Goal: Use online tool/utility: Utilize a website feature to perform a specific function

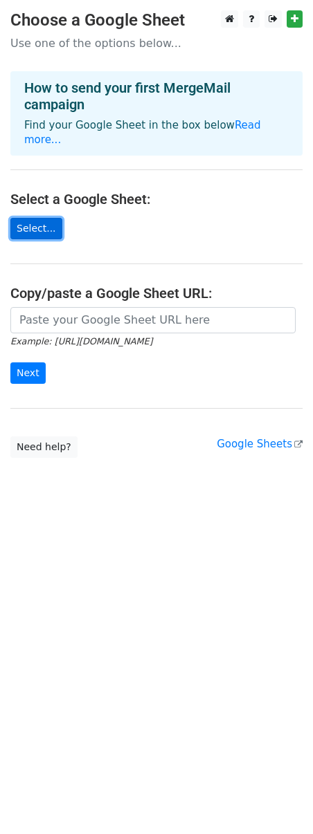
click at [26, 218] on link "Select..." at bounding box center [36, 228] width 52 height 21
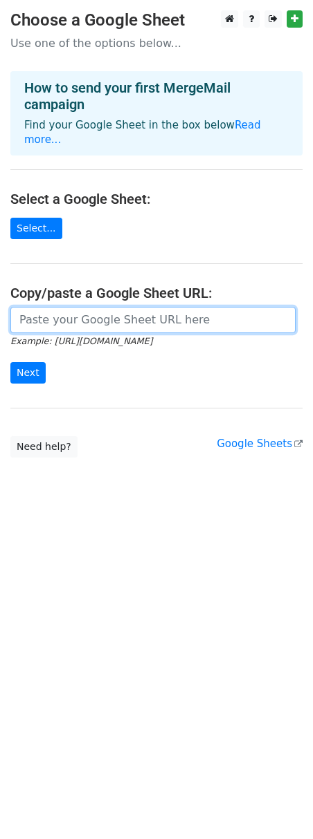
click at [118, 307] on input "url" at bounding box center [152, 320] width 285 height 26
paste input "https://docs.google.com/spreadsheets/d/1pR-Tvg02hU4qrMuxJZ8ugfdLKIyc-xJ0/edit?g…"
type input "https://docs.google.com/spreadsheets/d/1pR-Tvg02hU4qrMuxJZ8ugfdLKIyc-xJ0/edit?g…"
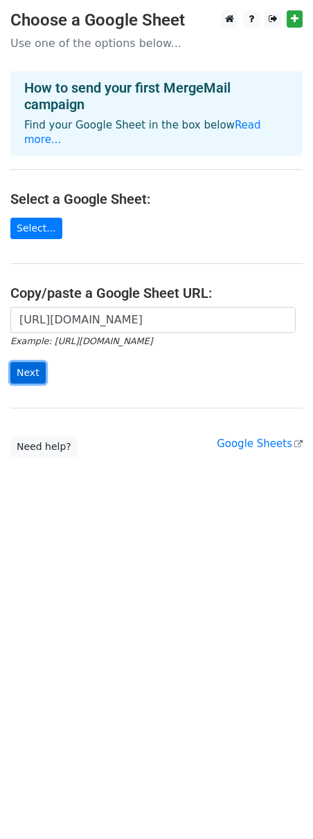
scroll to position [0, 0]
click at [32, 362] on input "Next" at bounding box center [27, 372] width 35 height 21
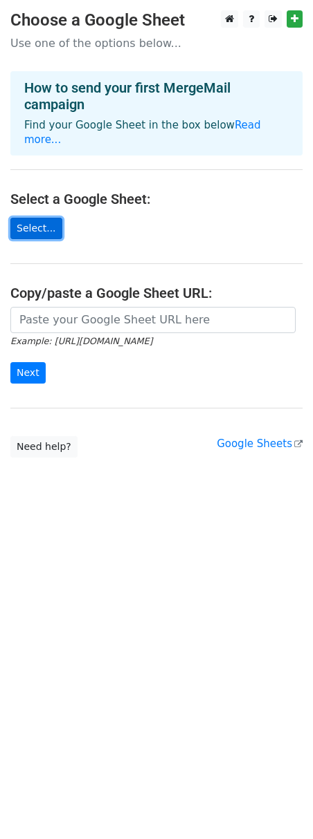
click at [33, 218] on link "Select..." at bounding box center [36, 228] width 52 height 21
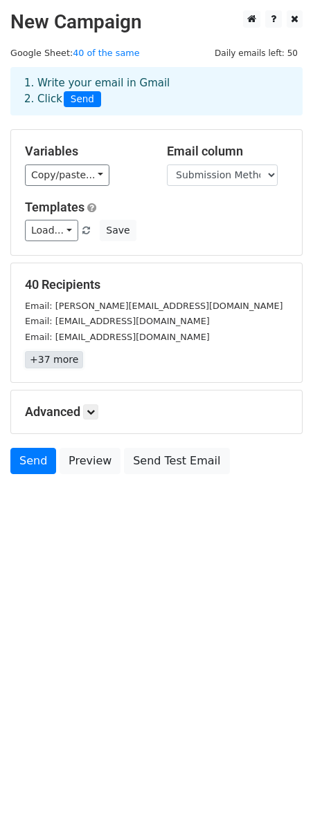
click at [59, 360] on link "+37 more" at bounding box center [54, 359] width 58 height 17
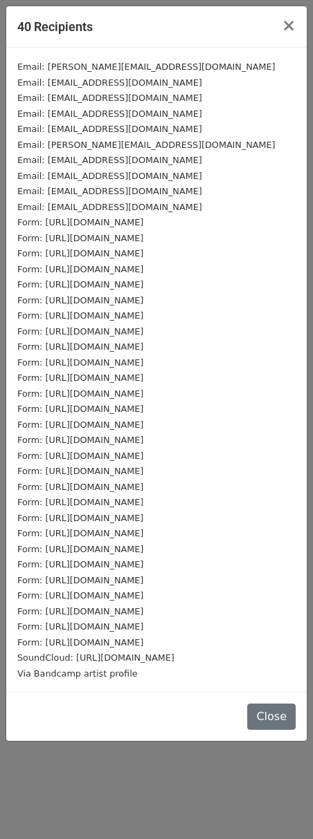
click at [45, 68] on small "Email: [PERSON_NAME][EMAIL_ADDRESS][DOMAIN_NAME]" at bounding box center [146, 67] width 258 height 10
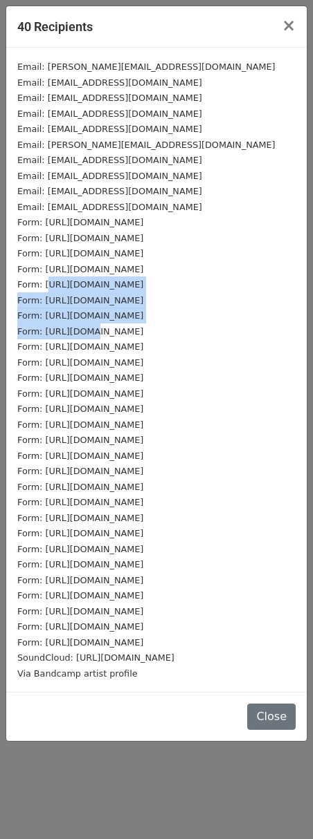
drag, startPoint x: 48, startPoint y: 289, endPoint x: 80, endPoint y: 337, distance: 57.9
click at [80, 337] on div "Email: [PERSON_NAME][EMAIL_ADDRESS][DOMAIN_NAME] Email: [EMAIL_ADDRESS][DOMAIN_…" at bounding box center [156, 370] width 300 height 644
click at [80, 337] on div "Form: [URL][DOMAIN_NAME]" at bounding box center [156, 332] width 278 height 16
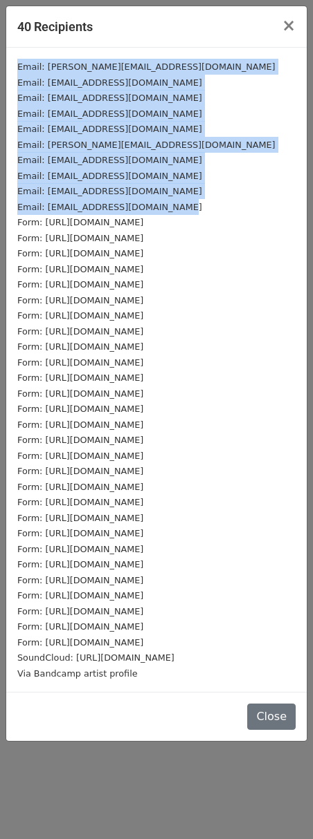
drag, startPoint x: 17, startPoint y: 68, endPoint x: 198, endPoint y: 201, distance: 223.6
click at [198, 201] on div "Email: [PERSON_NAME][EMAIL_ADDRESS][DOMAIN_NAME] Email: [EMAIL_ADDRESS][DOMAIN_…" at bounding box center [156, 370] width 300 height 644
drag, startPoint x: 140, startPoint y: 208, endPoint x: 270, endPoint y: 718, distance: 526.6
click at [270, 718] on button "Close" at bounding box center [271, 717] width 48 height 26
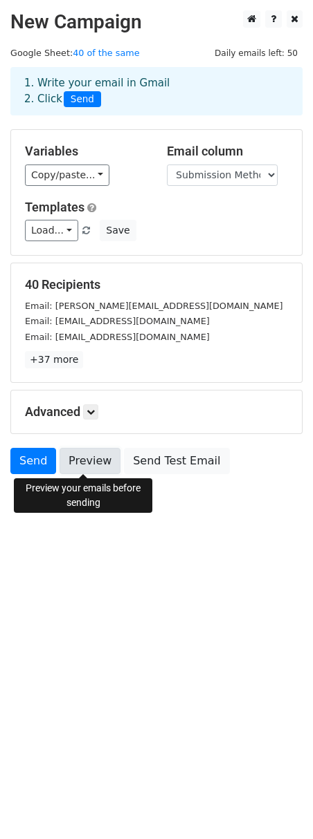
click at [72, 461] on link "Preview" at bounding box center [89, 461] width 61 height 26
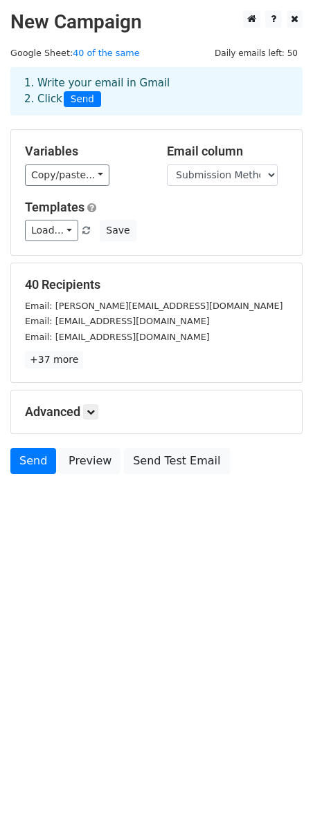
click at [104, 247] on div "Variables Copy/paste... {{Blog Name}} {{Submission Method}} {{Focus}} {{Audienc…" at bounding box center [156, 192] width 290 height 125
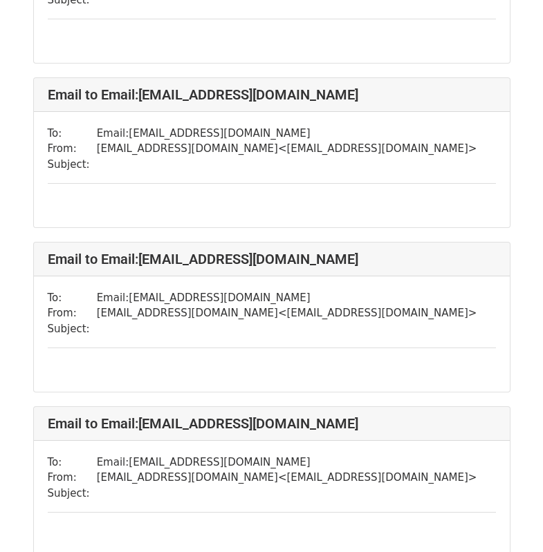
scroll to position [277, 0]
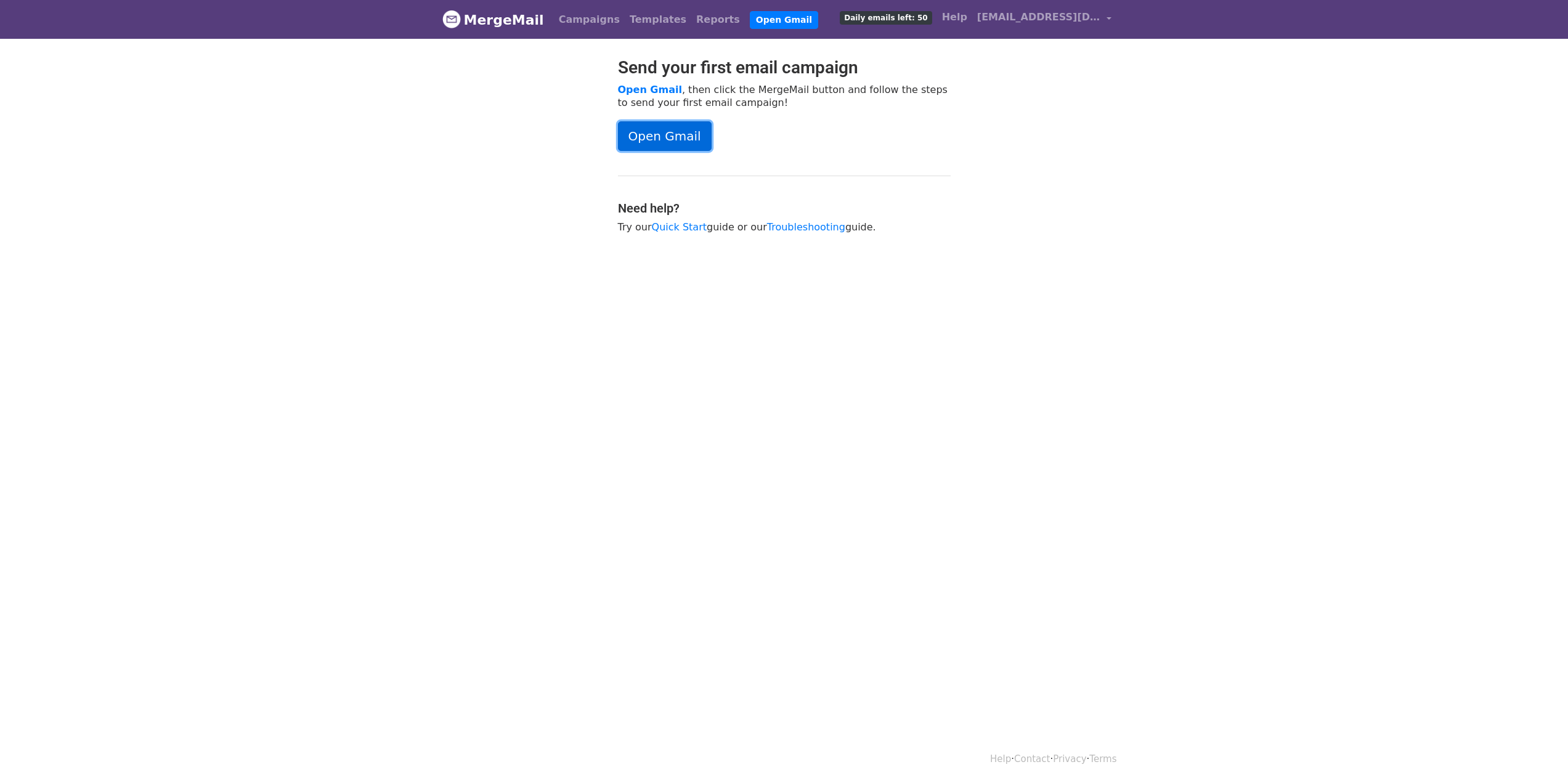
click at [656, 142] on link "Open Gmail" at bounding box center [665, 135] width 94 height 29
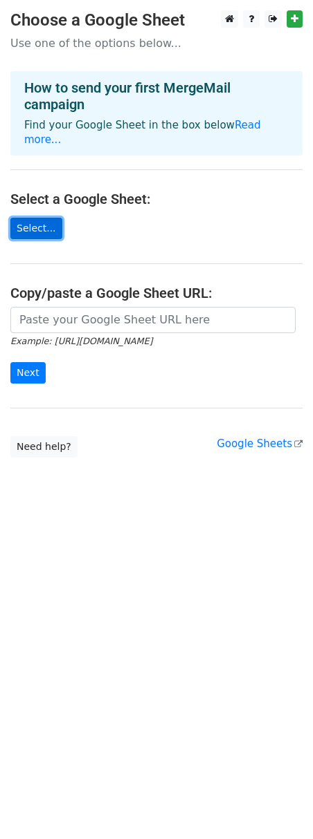
click at [26, 218] on link "Select..." at bounding box center [36, 228] width 52 height 21
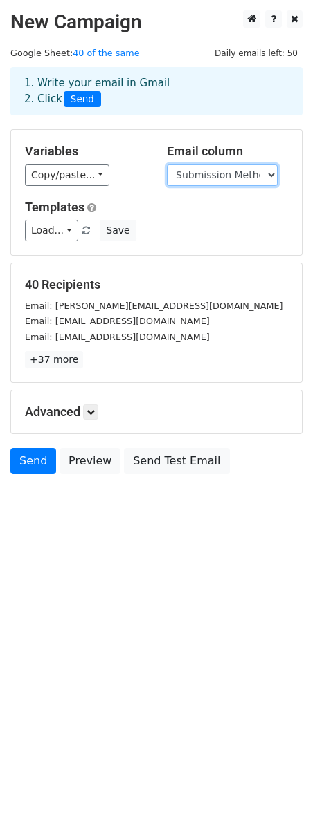
click at [232, 179] on select "Blog Name Submission Method Focus Audience Website Notes" at bounding box center [222, 175] width 111 height 21
click at [167, 165] on select "Blog Name Submission Method Focus Audience Website Notes" at bounding box center [222, 175] width 111 height 21
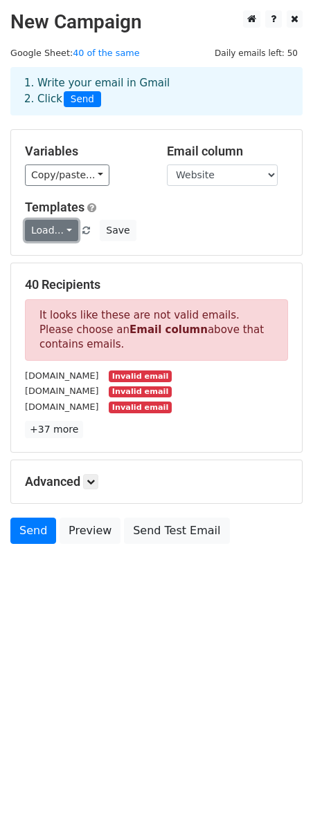
click at [59, 228] on link "Load..." at bounding box center [51, 230] width 53 height 21
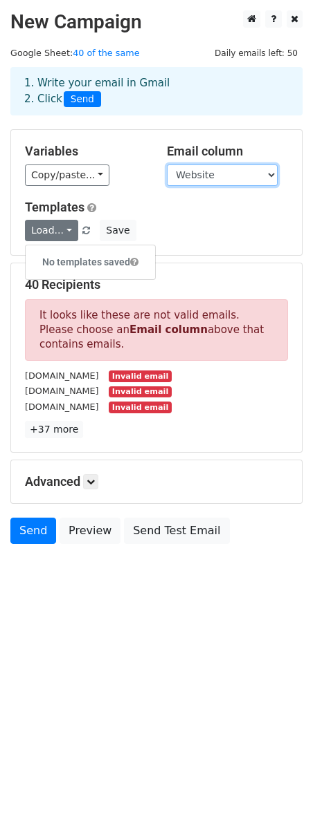
click at [224, 174] on select "Blog Name Submission Method Focus Audience Website Notes" at bounding box center [222, 175] width 111 height 21
select select "Submission Method"
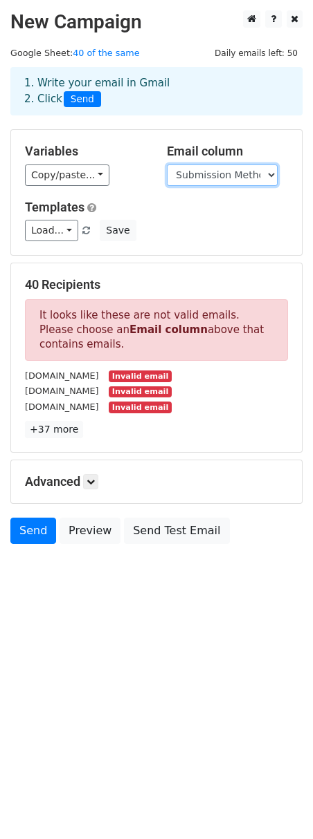
click at [167, 165] on select "Blog Name Submission Method Focus Audience Website Notes" at bounding box center [222, 175] width 111 height 21
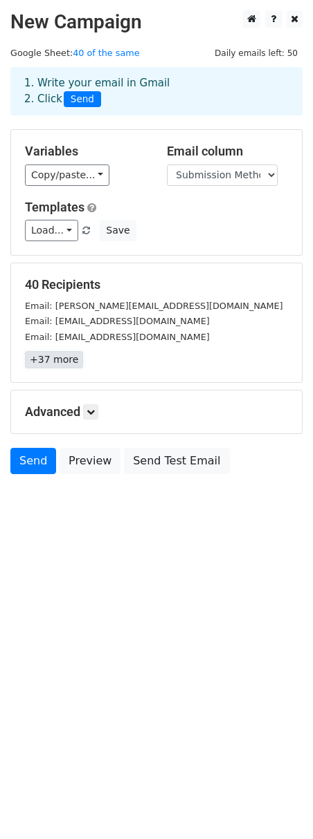
click at [67, 368] on link "+37 more" at bounding box center [54, 359] width 58 height 17
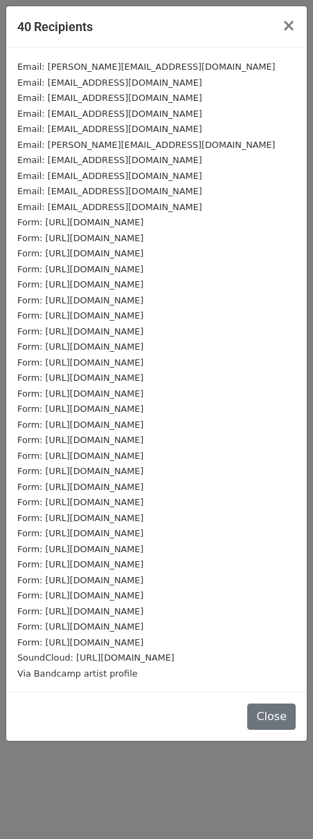
click at [62, 567] on small "Form: [URL][DOMAIN_NAME]" at bounding box center [80, 564] width 126 height 10
